Goal: Information Seeking & Learning: Compare options

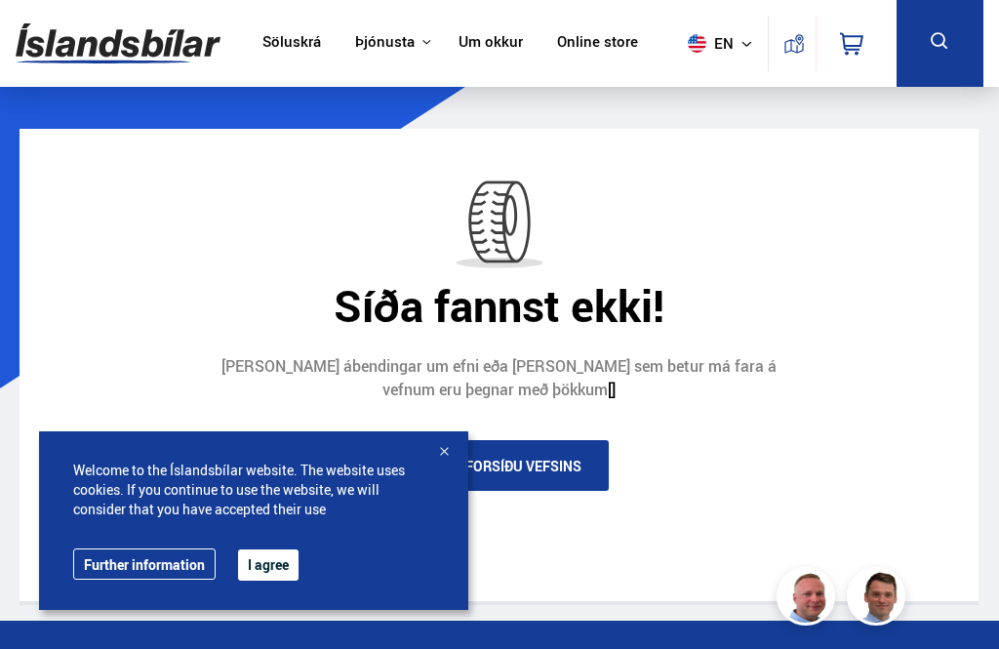
click at [274, 556] on button "I agree" at bounding box center [268, 564] width 61 height 31
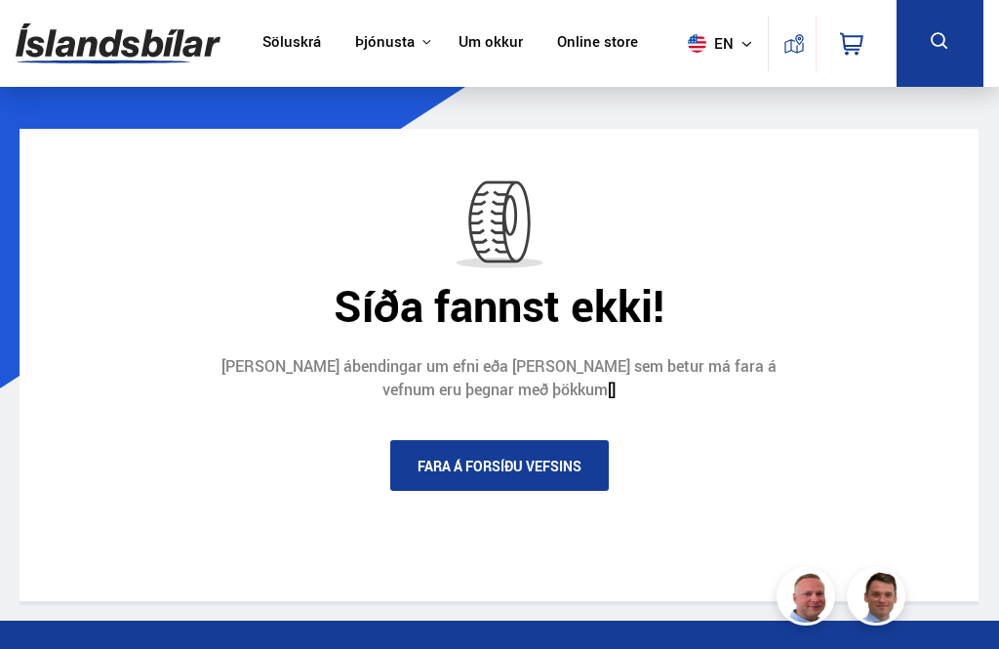
click at [439, 460] on link "Fara á forsíðu vefsins" at bounding box center [499, 465] width 219 height 51
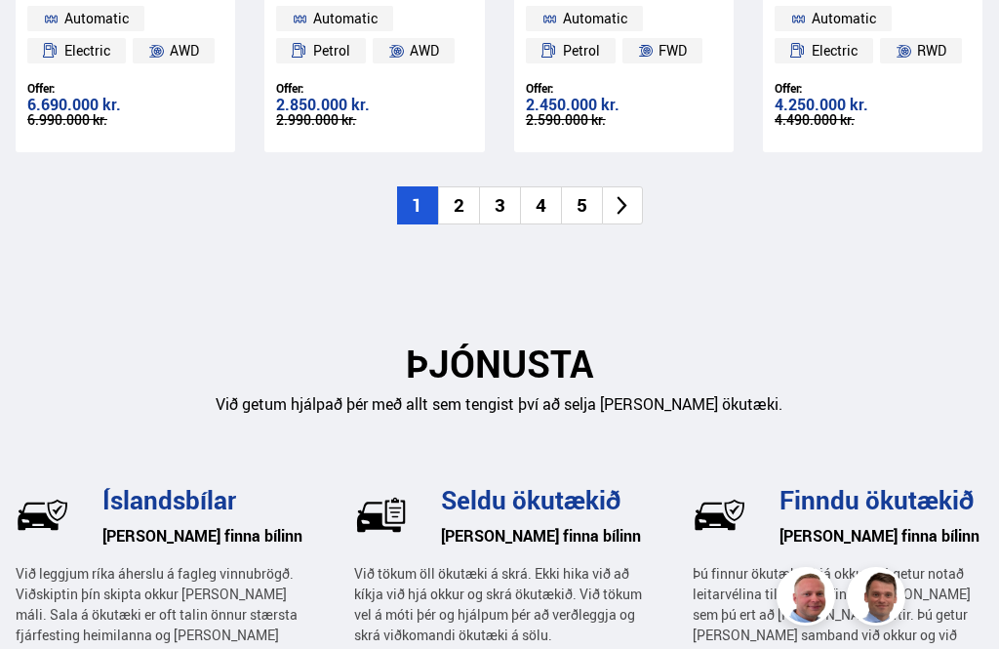
scroll to position [3048, 0]
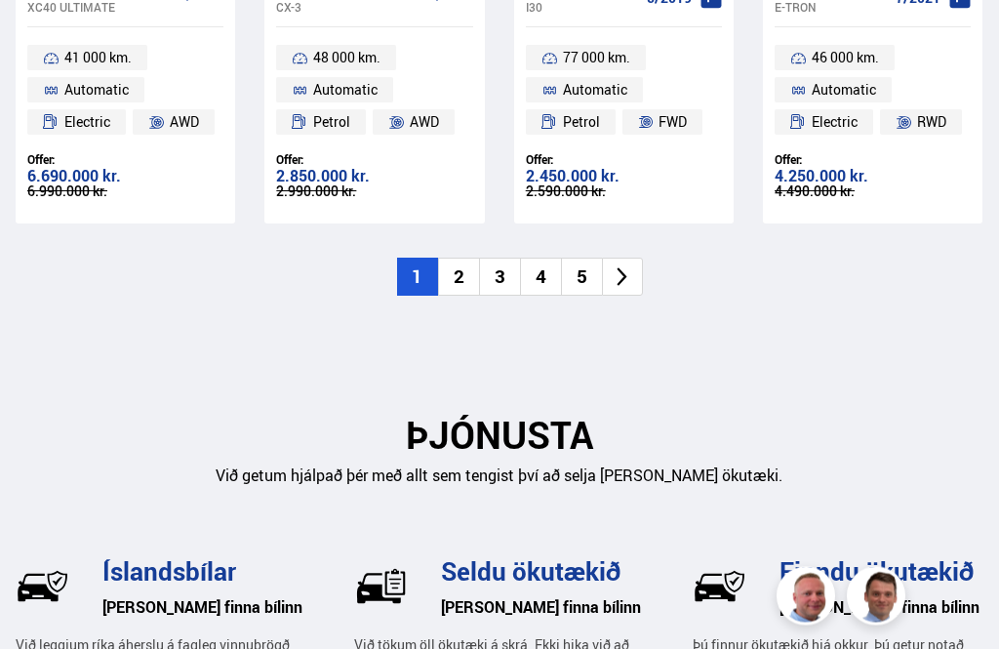
click at [492, 267] on li "3" at bounding box center [499, 278] width 41 height 38
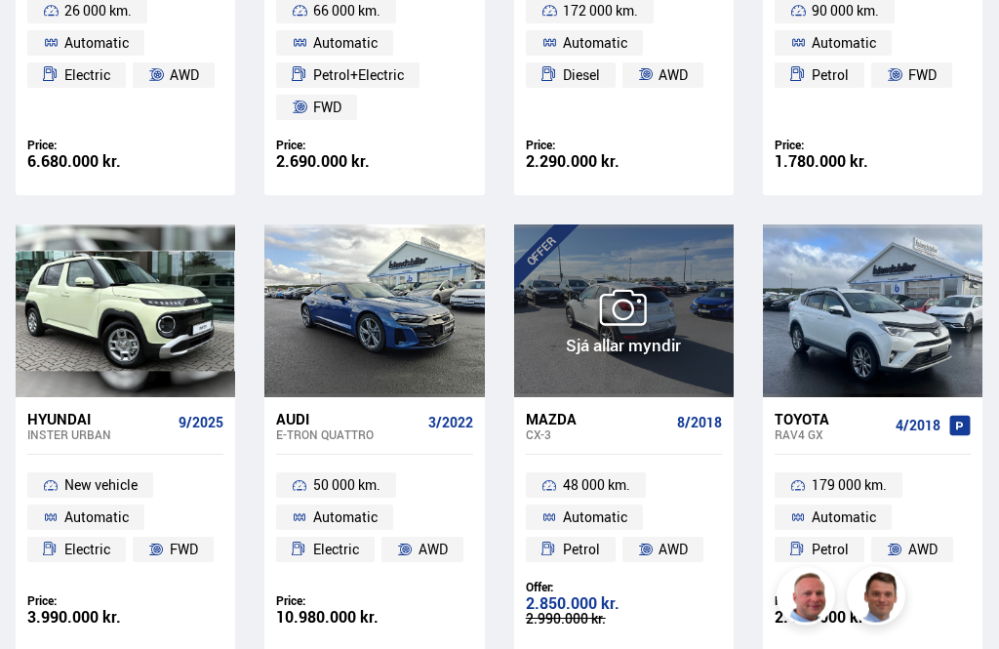
scroll to position [1995, 0]
click at [693, 385] on div at bounding box center [713, 310] width 44 height 173
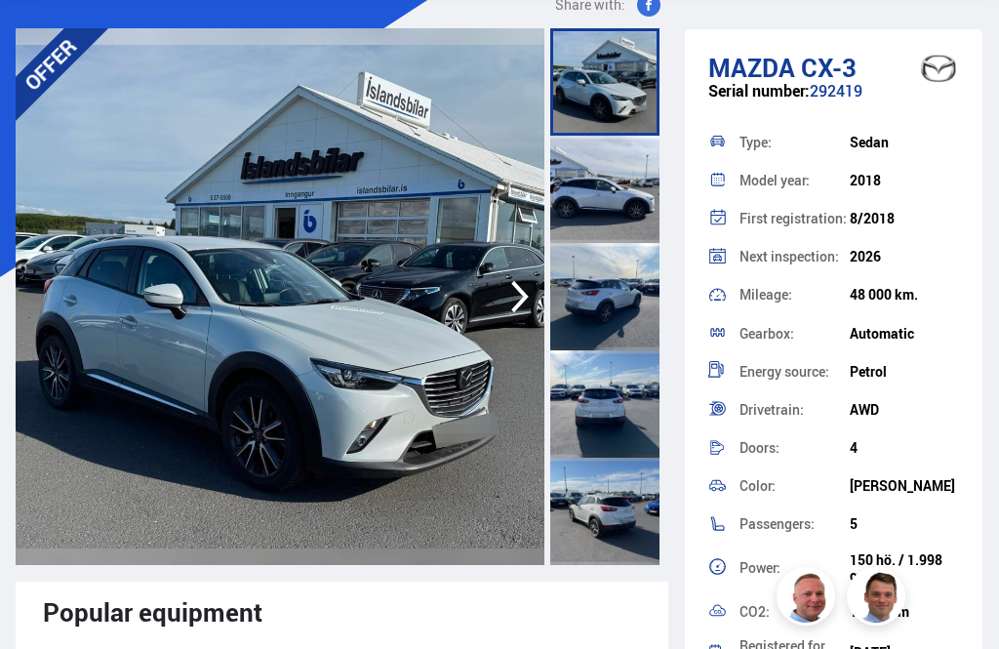
click at [501, 302] on icon "button" at bounding box center [520, 296] width 39 height 47
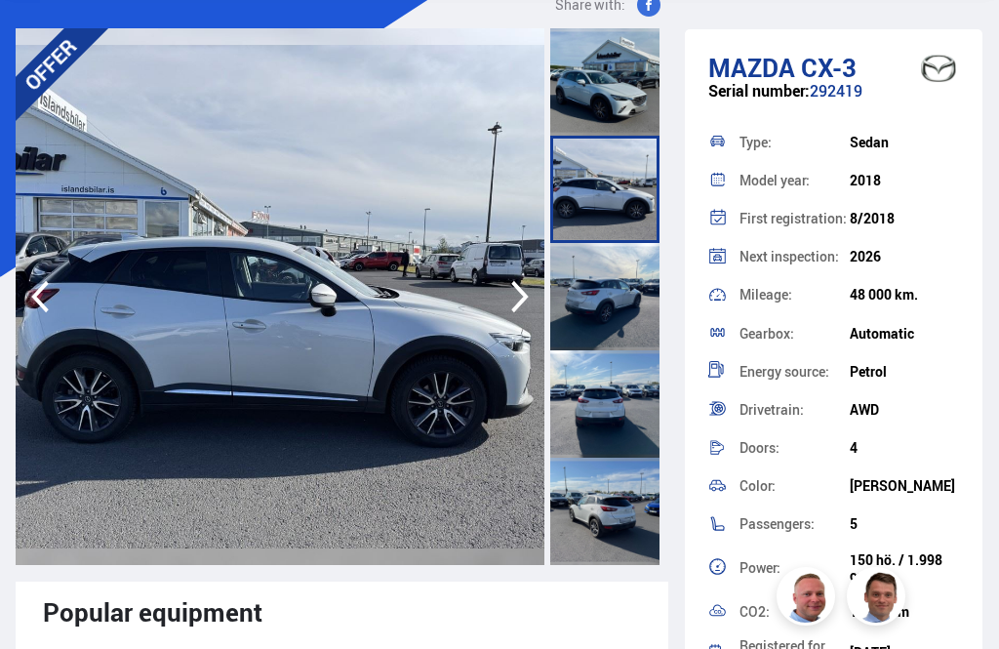
click at [504, 306] on icon "button" at bounding box center [520, 296] width 39 height 47
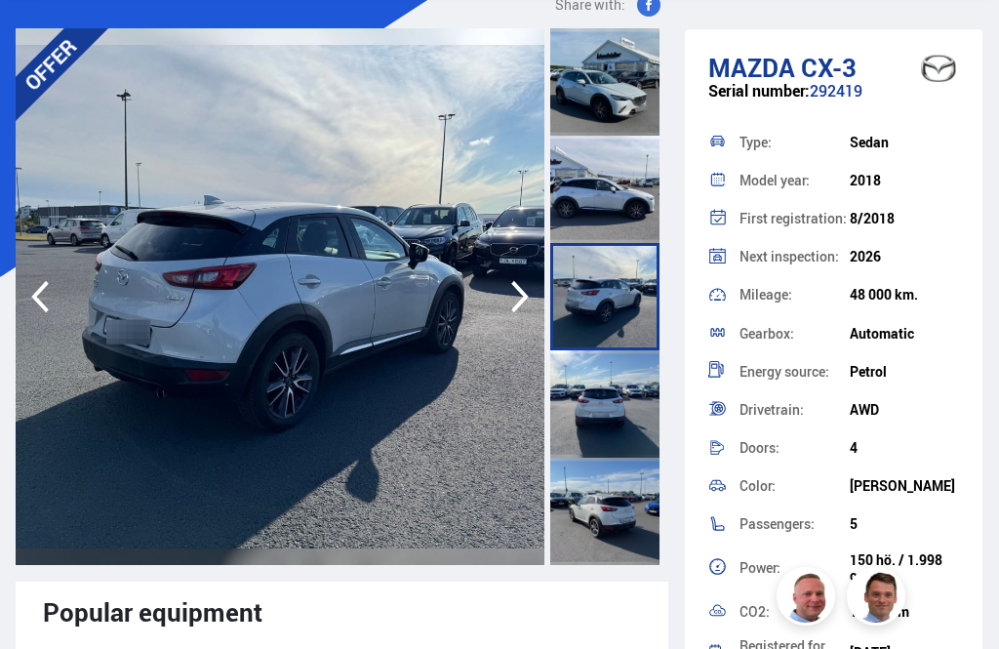
click at [508, 308] on icon "button" at bounding box center [520, 296] width 39 height 47
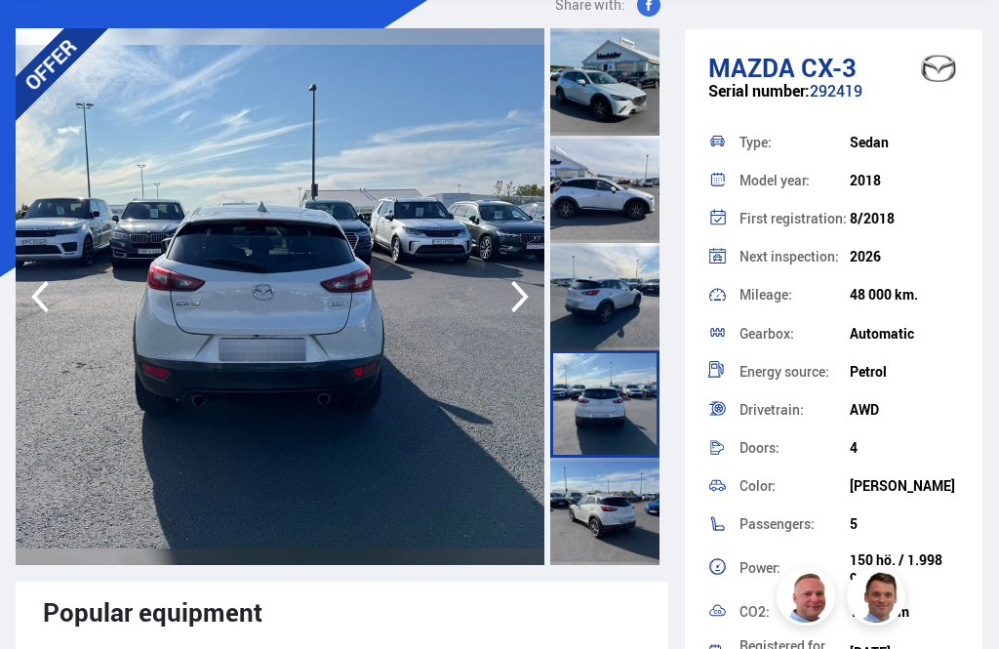
click at [513, 303] on icon "button" at bounding box center [520, 296] width 39 height 47
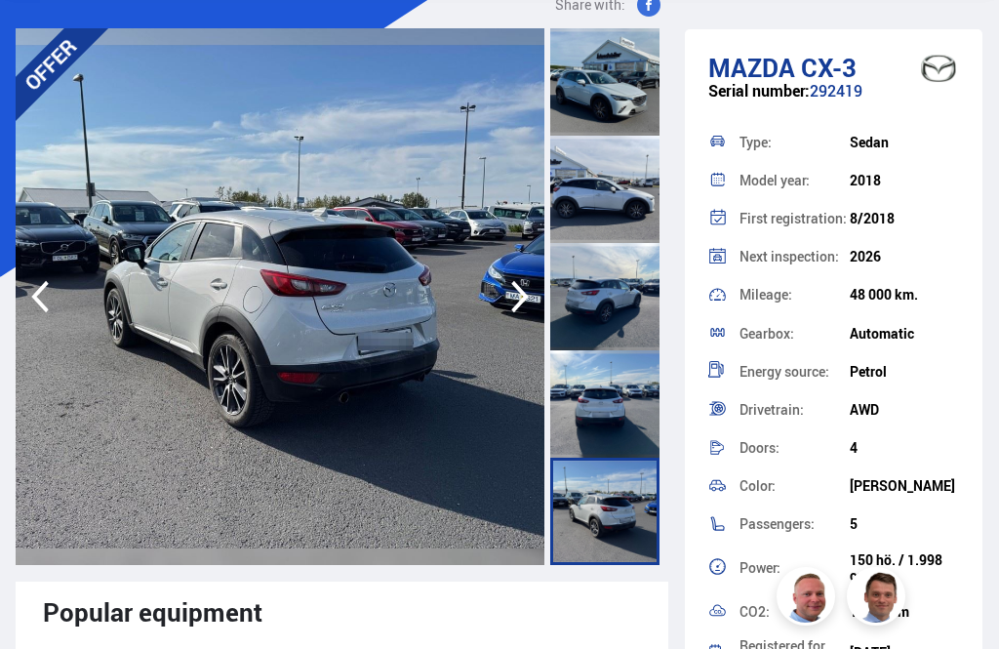
click at [515, 311] on icon "button" at bounding box center [520, 296] width 39 height 47
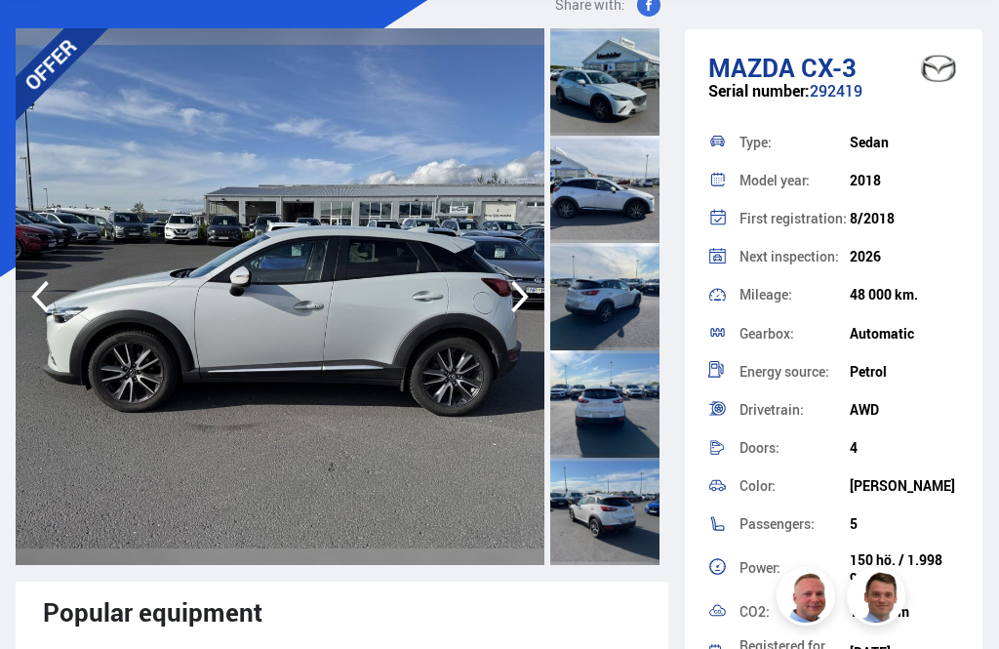
click at [519, 311] on icon "button" at bounding box center [520, 296] width 39 height 47
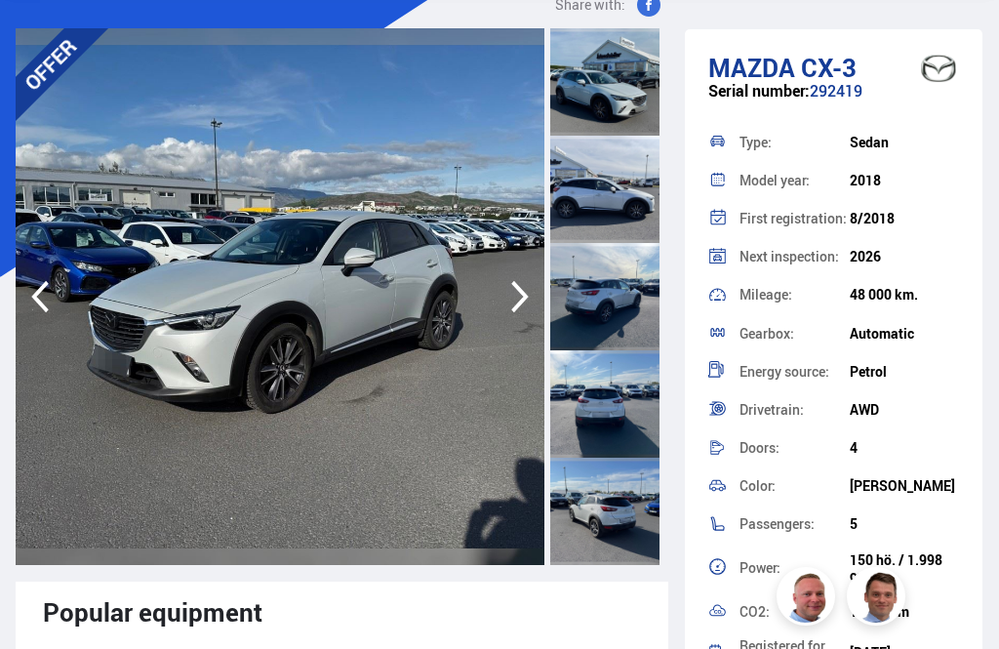
click at [530, 299] on icon "button" at bounding box center [520, 296] width 39 height 47
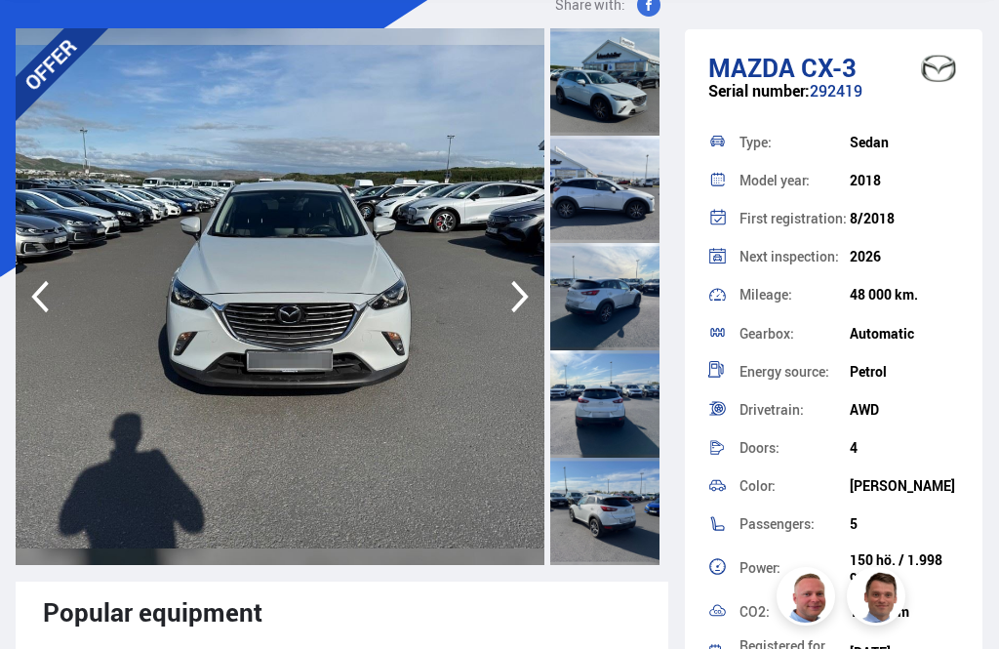
click at [530, 313] on icon "button" at bounding box center [520, 296] width 39 height 47
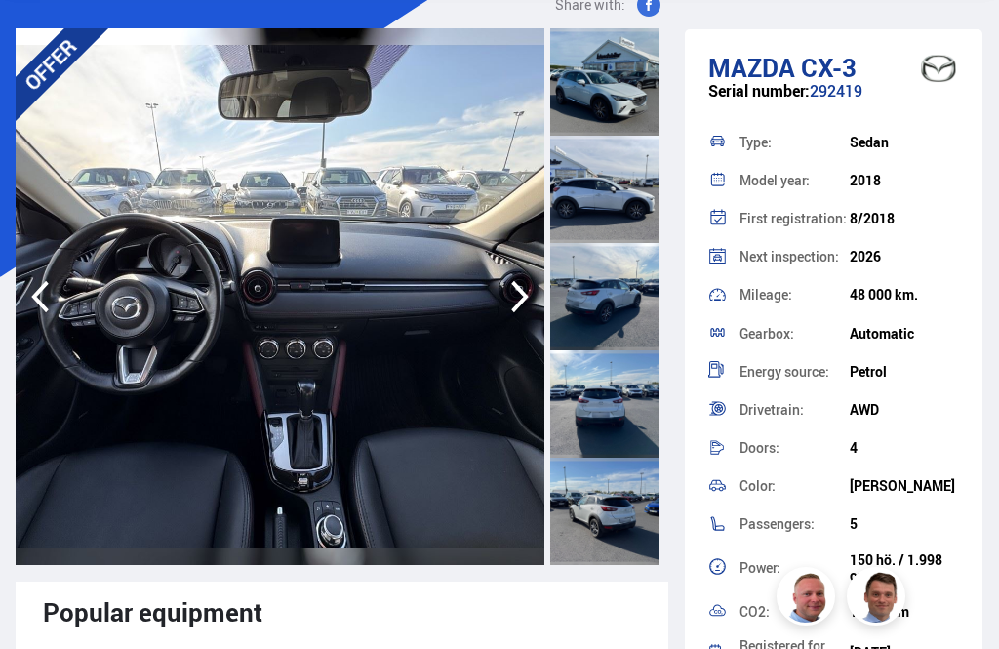
click at [525, 312] on icon "button" at bounding box center [520, 296] width 39 height 47
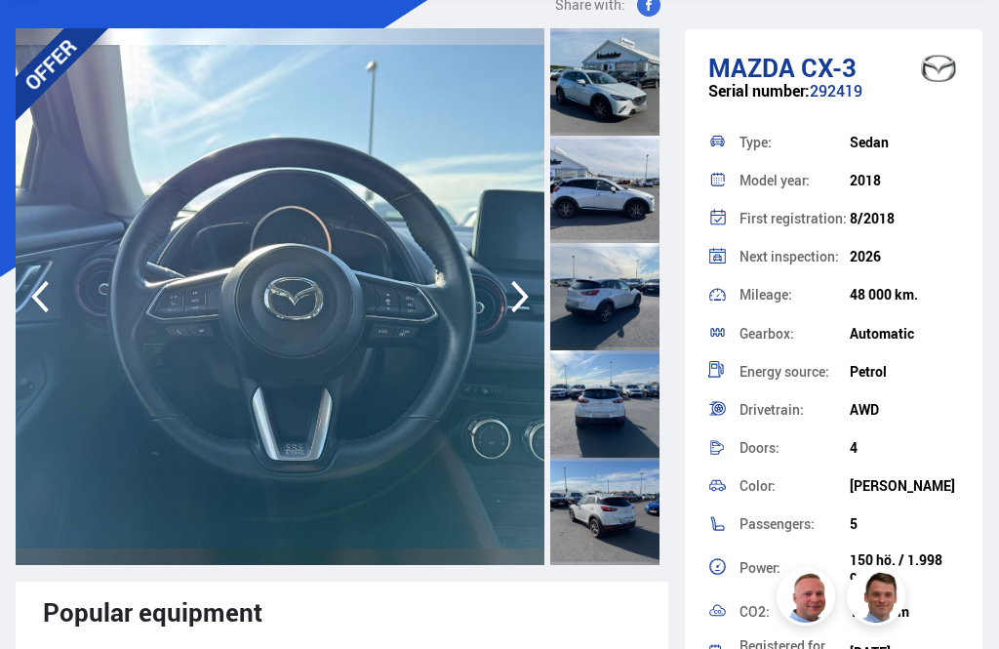
click at [510, 307] on icon "button" at bounding box center [520, 296] width 39 height 47
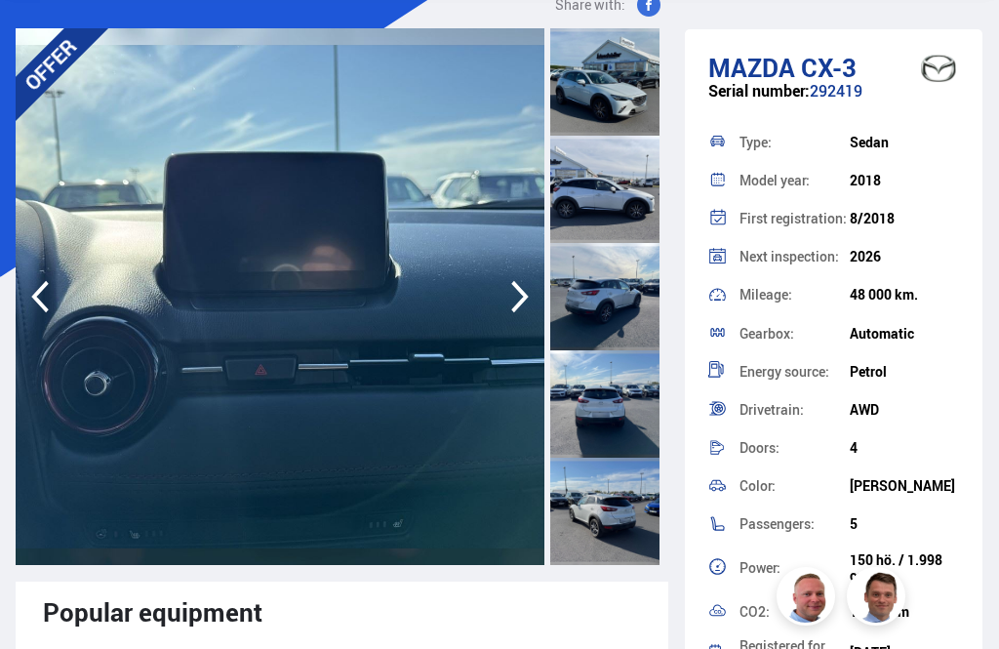
click at [58, 305] on icon "button" at bounding box center [39, 296] width 39 height 47
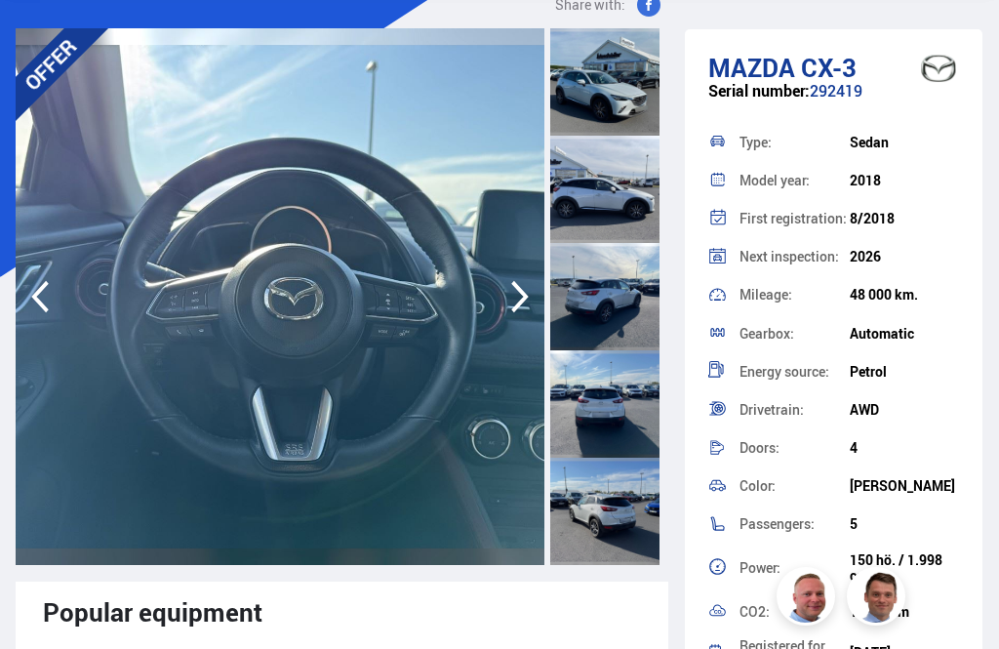
click at [42, 307] on icon "button" at bounding box center [40, 297] width 18 height 32
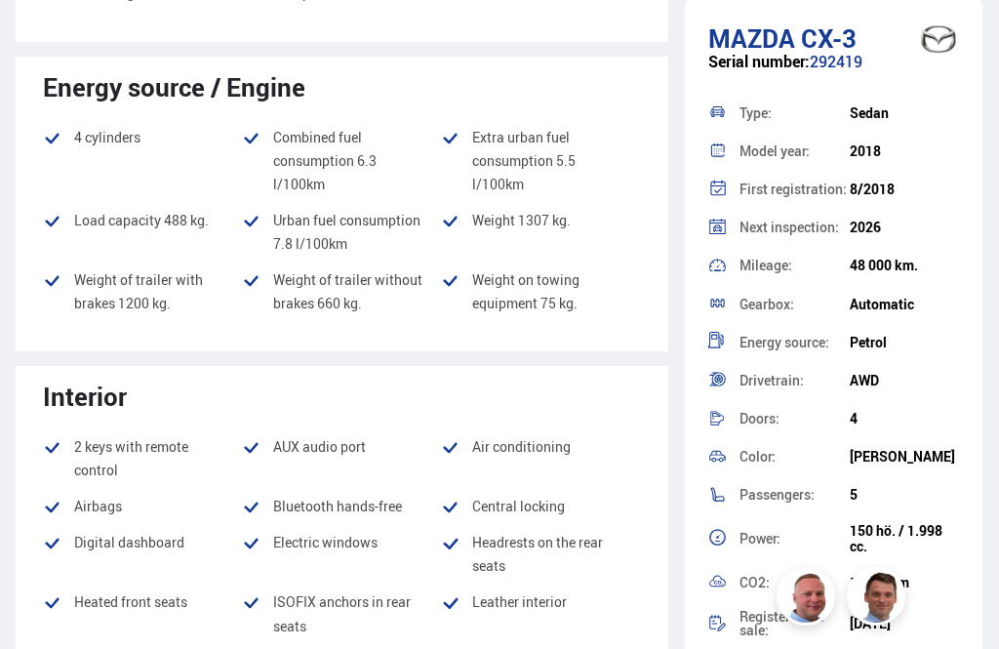
scroll to position [1018, 0]
